Goal: Task Accomplishment & Management: Use online tool/utility

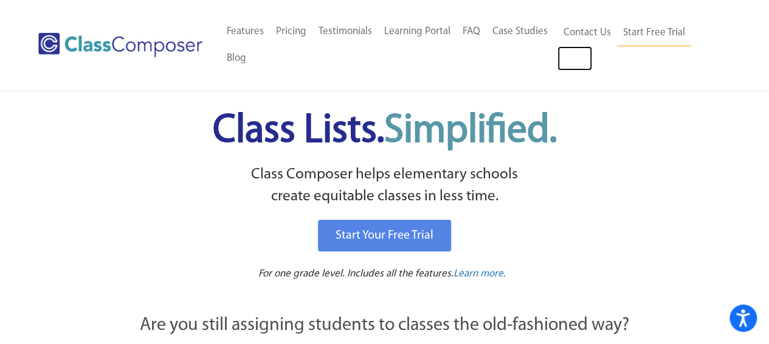
click at [570, 61] on link "Log In" at bounding box center [575, 58] width 35 height 24
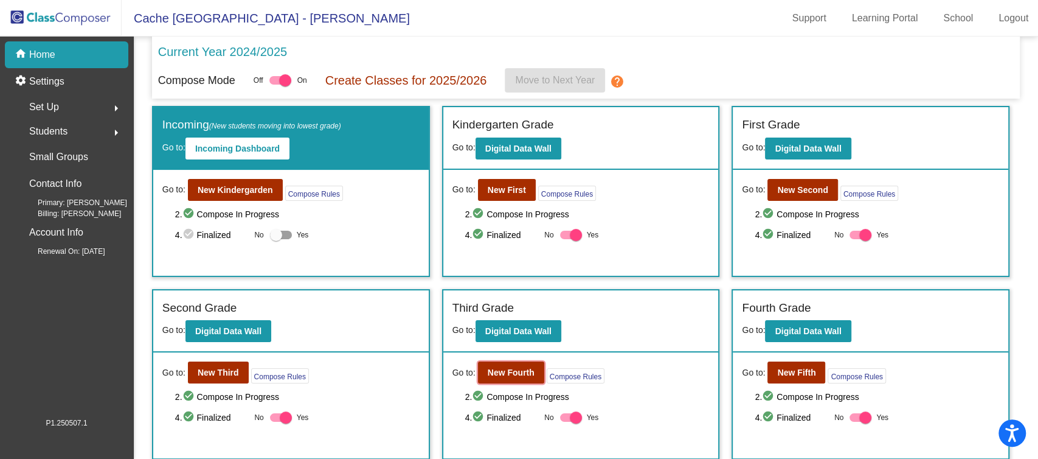
click at [515, 370] on b "New Fourth" at bounding box center [511, 372] width 47 height 10
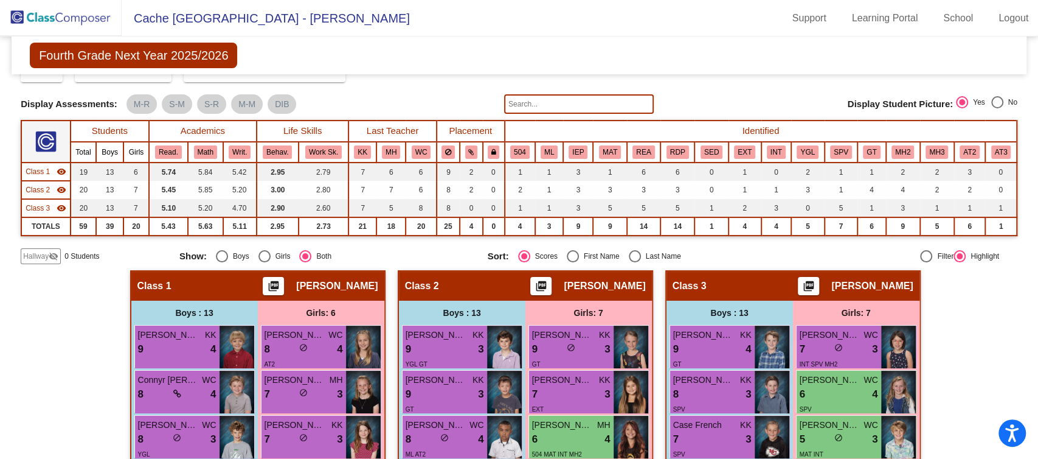
scroll to position [162, 0]
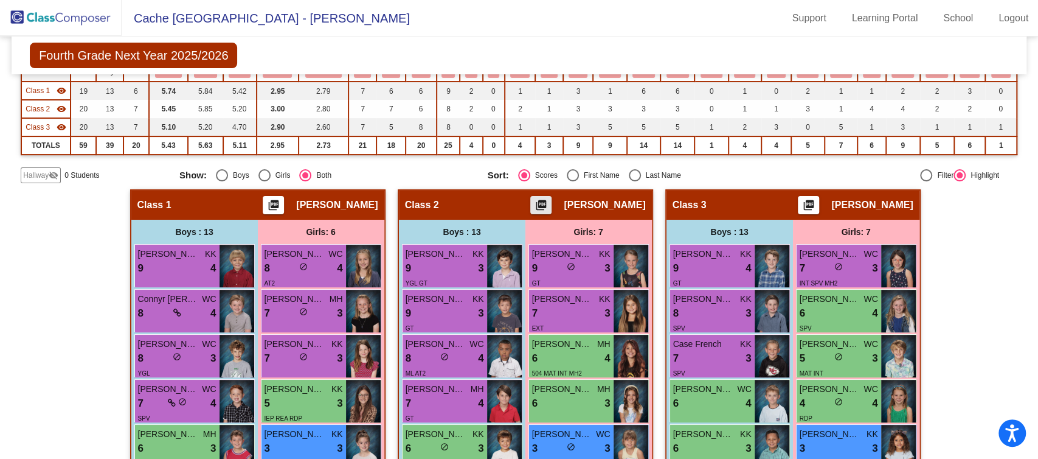
click at [549, 206] on mat-icon "picture_as_pdf" at bounding box center [541, 207] width 15 height 17
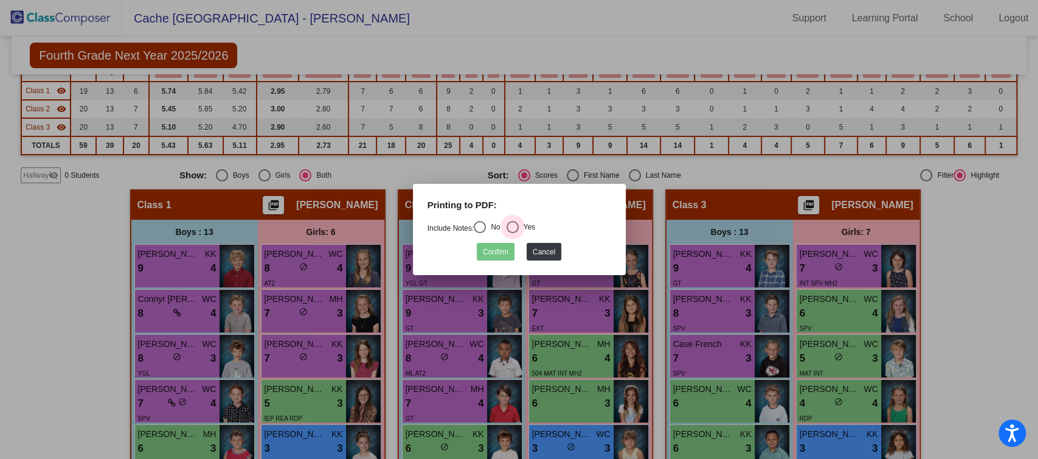
click at [511, 225] on div "Select an option" at bounding box center [513, 227] width 12 height 12
click at [512, 233] on input "Yes" at bounding box center [512, 233] width 1 height 1
radio input "true"
click at [506, 250] on button "Confirm" at bounding box center [496, 252] width 38 height 18
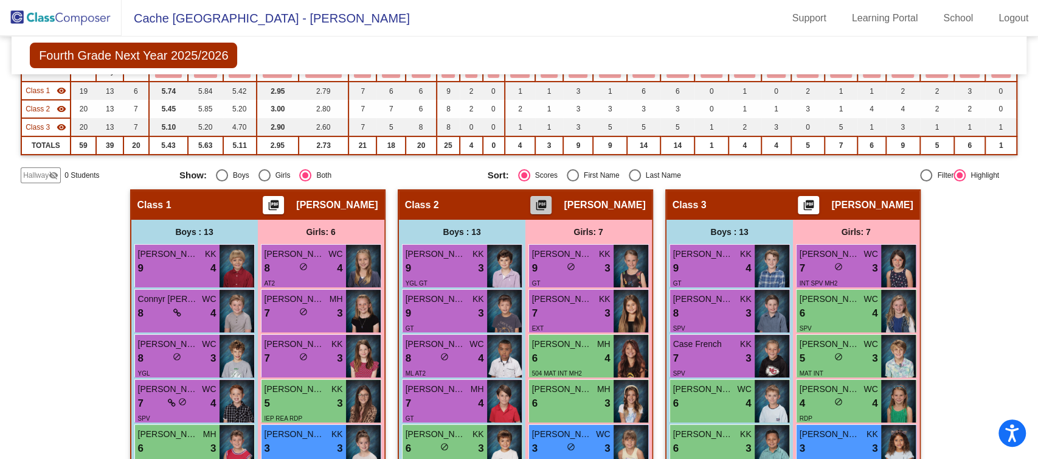
click at [549, 203] on mat-icon "picture_as_pdf" at bounding box center [541, 207] width 15 height 17
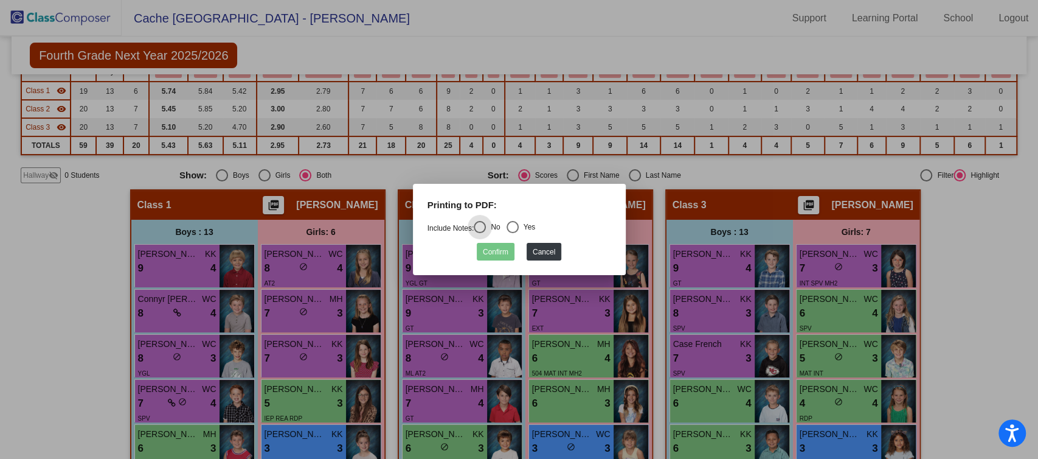
click at [515, 223] on div "Select an option" at bounding box center [513, 227] width 12 height 12
click at [513, 233] on input "Yes" at bounding box center [512, 233] width 1 height 1
radio input "true"
click at [501, 246] on button "Confirm" at bounding box center [496, 252] width 38 height 18
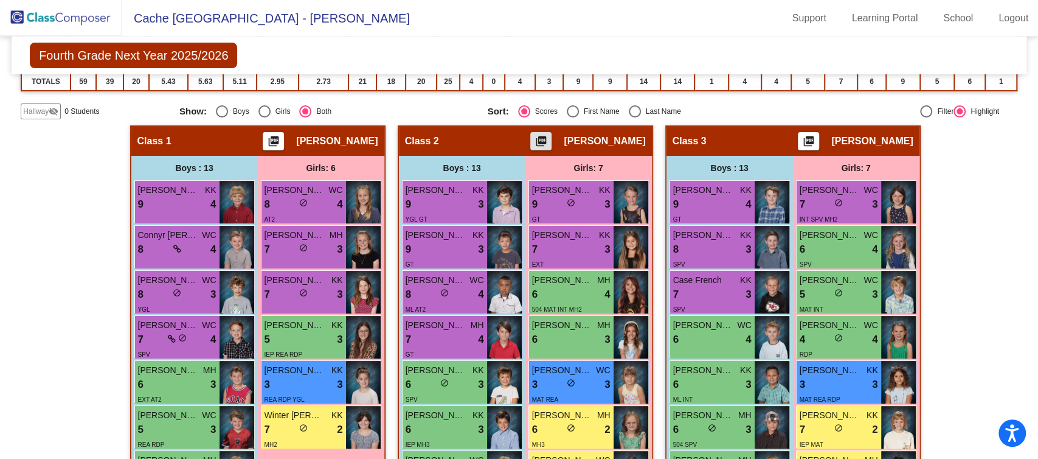
scroll to position [63, 0]
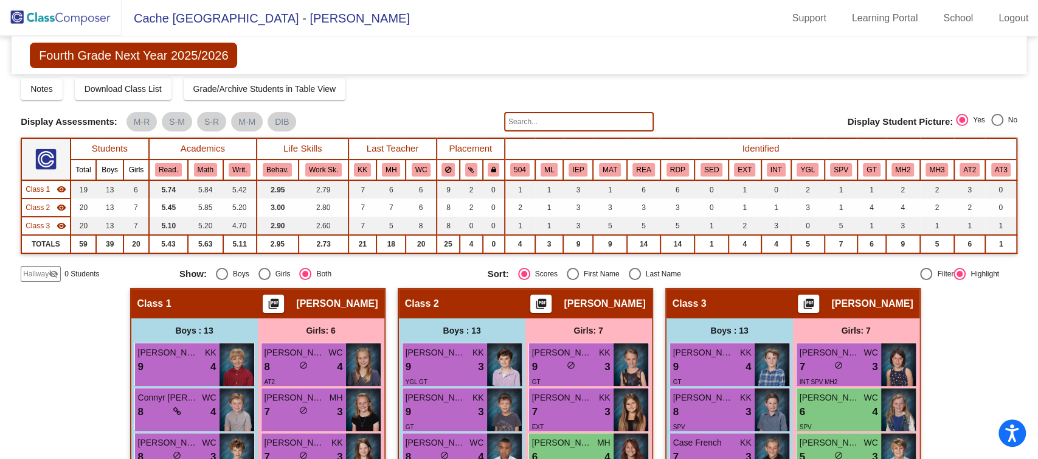
click at [807, 25] on link "Support" at bounding box center [810, 18] width 54 height 19
